Goal: Find specific page/section: Find specific page/section

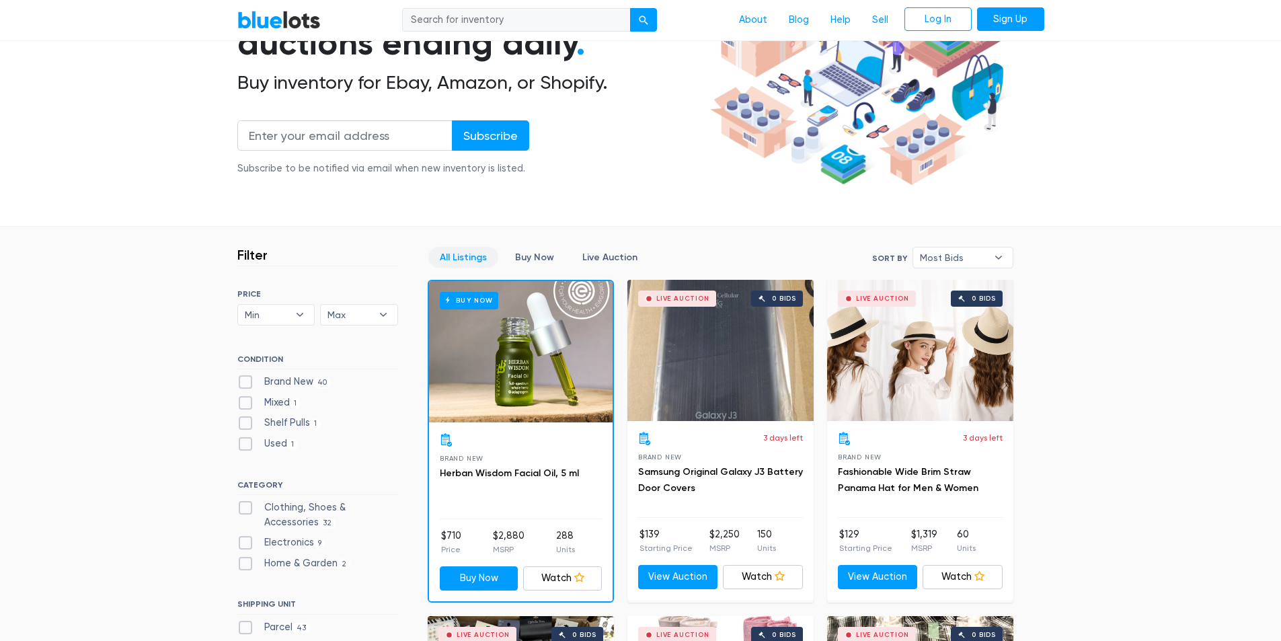
scroll to position [224, 0]
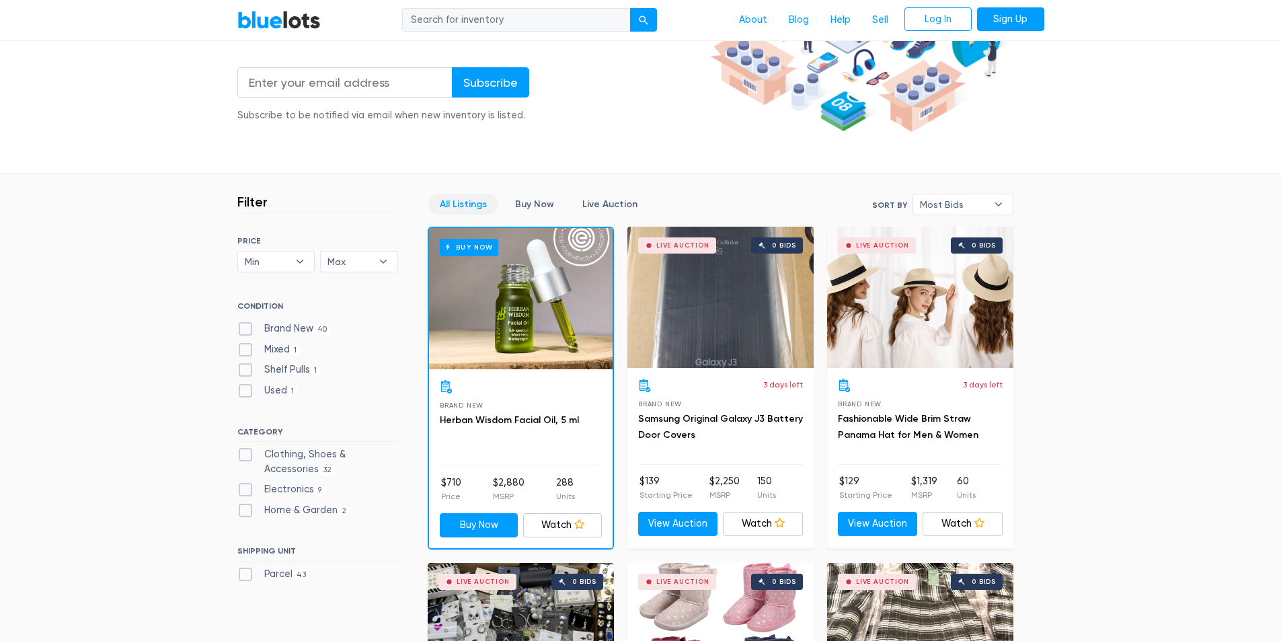
click at [252, 354] on label "Mixed 1" at bounding box center [269, 349] width 64 height 15
click at [246, 351] on input "Mixed 1" at bounding box center [241, 346] width 9 height 9
checkbox input "true"
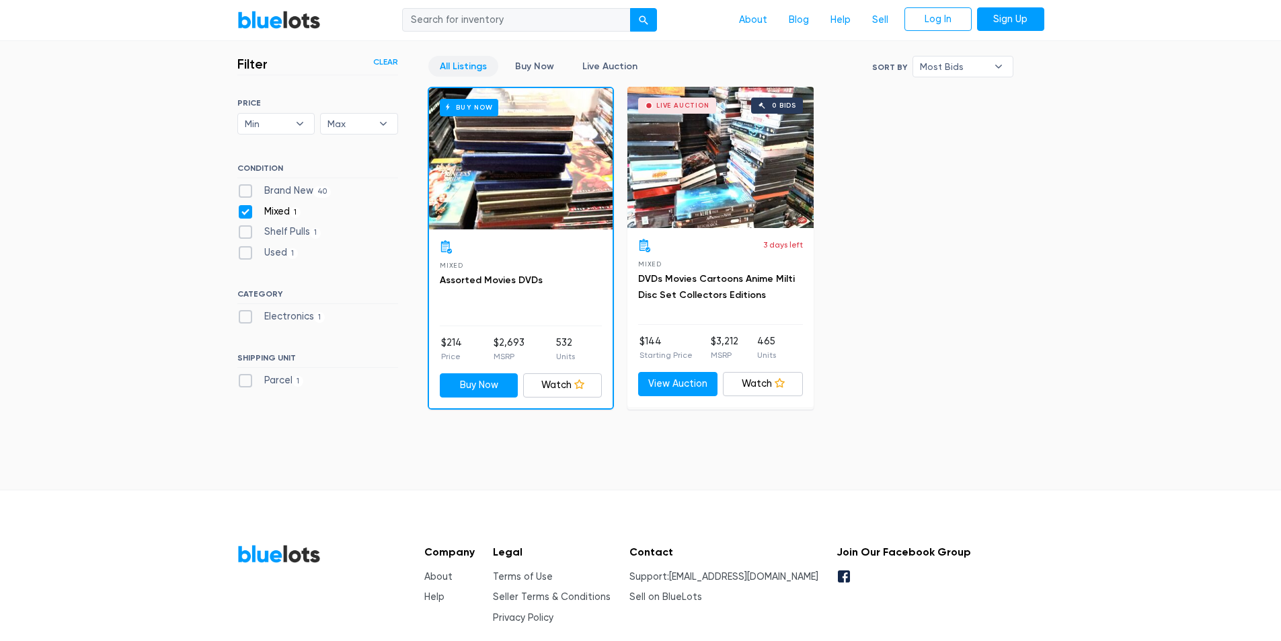
scroll to position [250, 0]
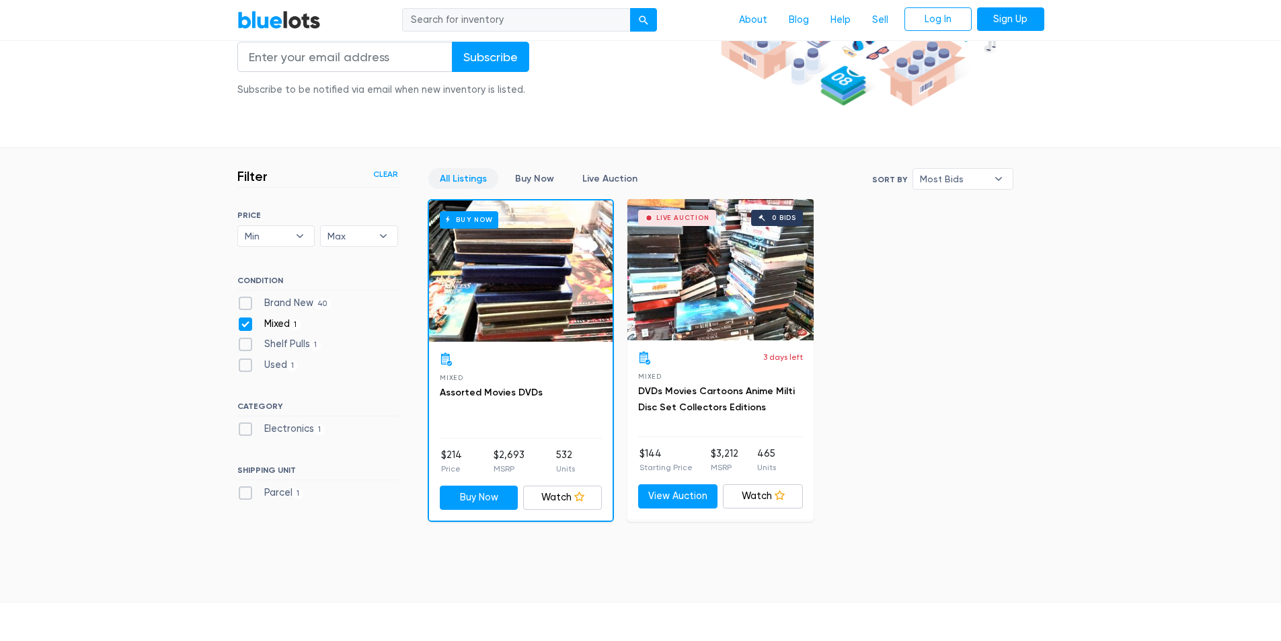
click at [254, 330] on label "Mixed 1" at bounding box center [269, 324] width 64 height 15
click at [246, 326] on input "Mixed 1" at bounding box center [241, 321] width 9 height 9
checkbox input "false"
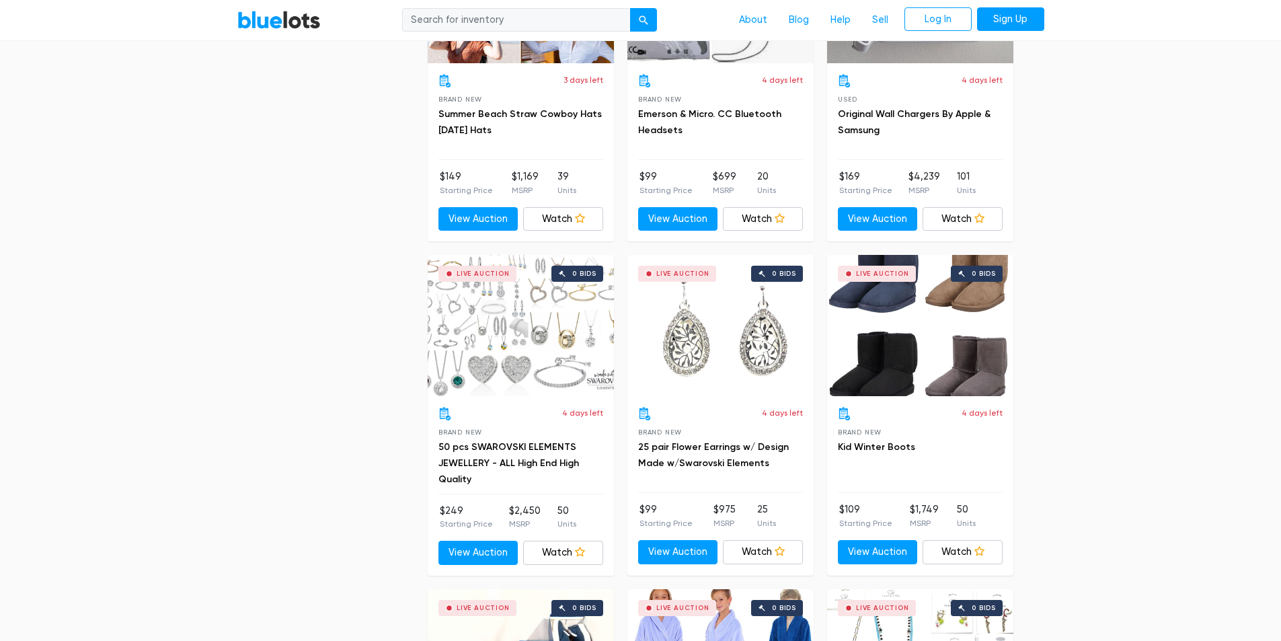
scroll to position [3500, 0]
